Goal: Information Seeking & Learning: Understand process/instructions

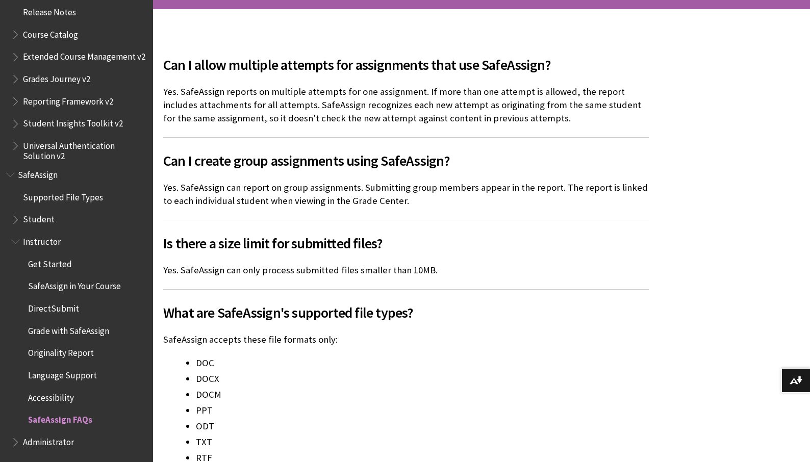
scroll to position [255, 0]
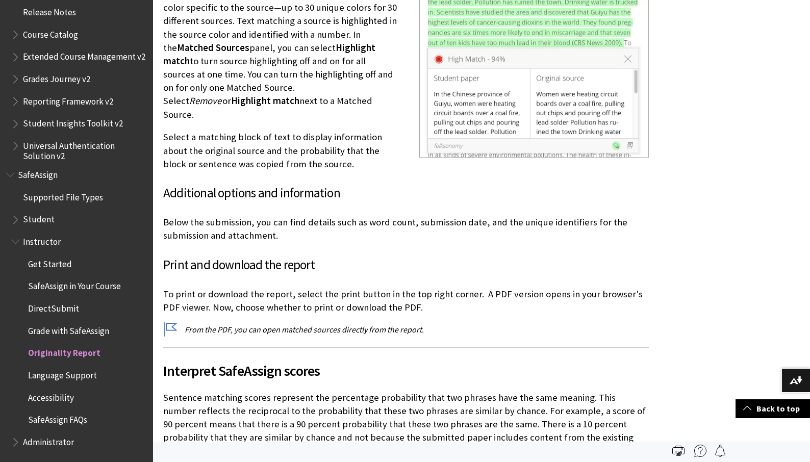
scroll to position [2240, 0]
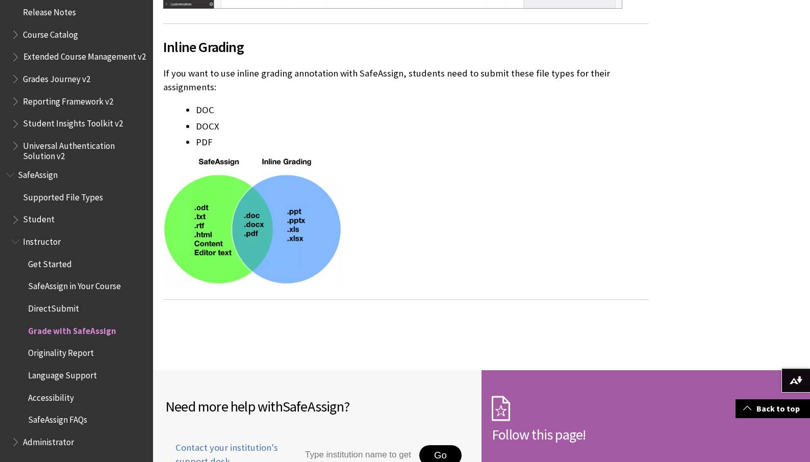
scroll to position [1682, 0]
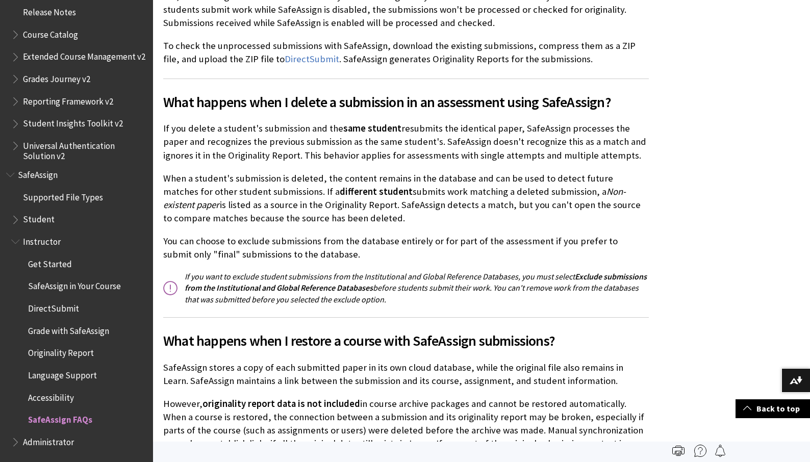
scroll to position [969, 0]
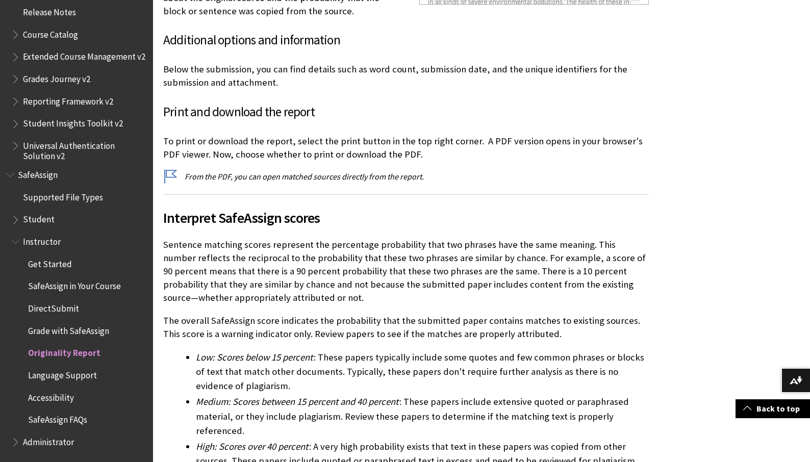
scroll to position [2750, 0]
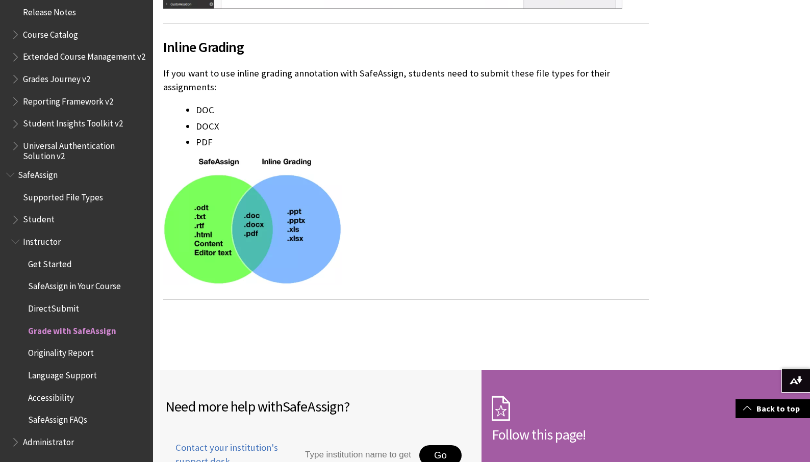
scroll to position [1682, 0]
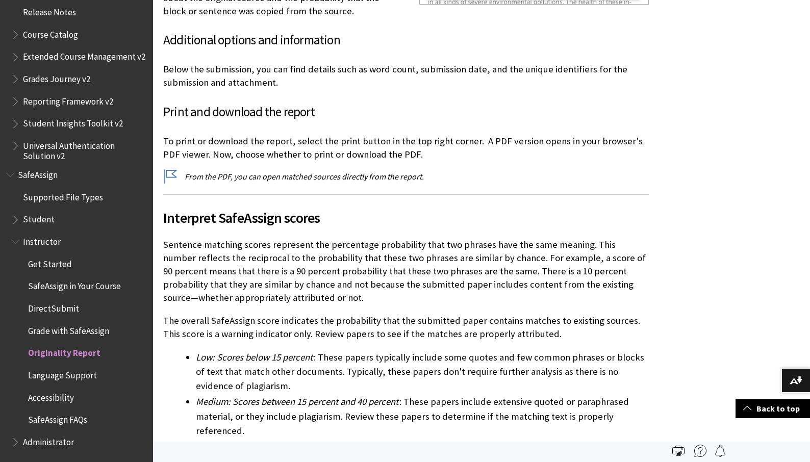
scroll to position [2495, 0]
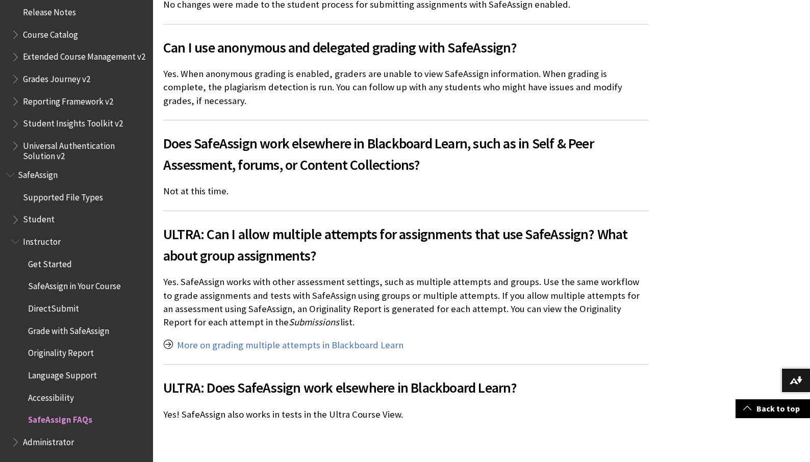
scroll to position [1734, 0]
